Goal: Find specific page/section: Find specific page/section

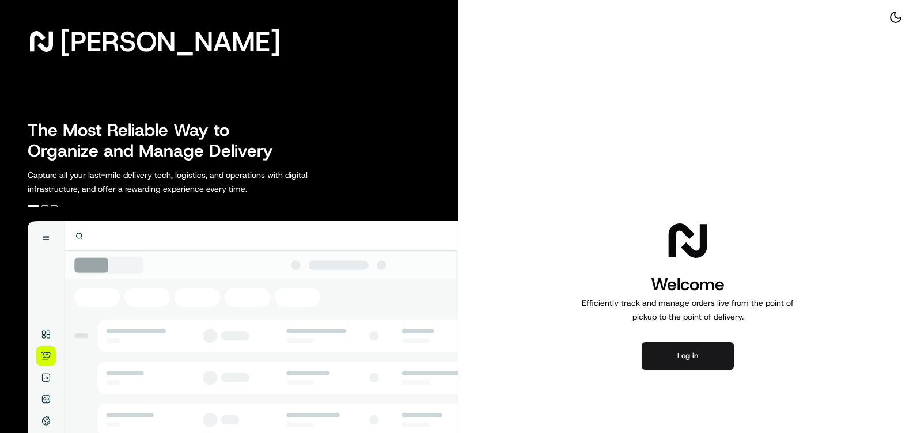
click at [725, 370] on div "Welcome Efficiently track and manage orders live from the point of pickup to th…" at bounding box center [687, 293] width 458 height 587
click at [681, 355] on button "Log in" at bounding box center [688, 356] width 92 height 28
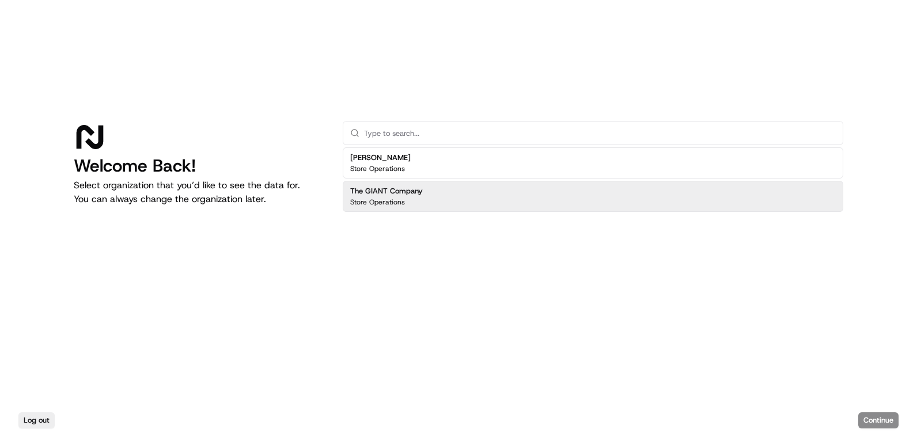
click at [457, 202] on div "The GIANT Company Store Operations" at bounding box center [593, 196] width 501 height 31
click at [454, 202] on div "The GIANT Company Store Operations" at bounding box center [593, 196] width 501 height 31
click at [407, 199] on div "Store Operations" at bounding box center [386, 202] width 73 height 9
click at [879, 418] on button "Continue" at bounding box center [878, 420] width 40 height 16
